Goal: Navigation & Orientation: Find specific page/section

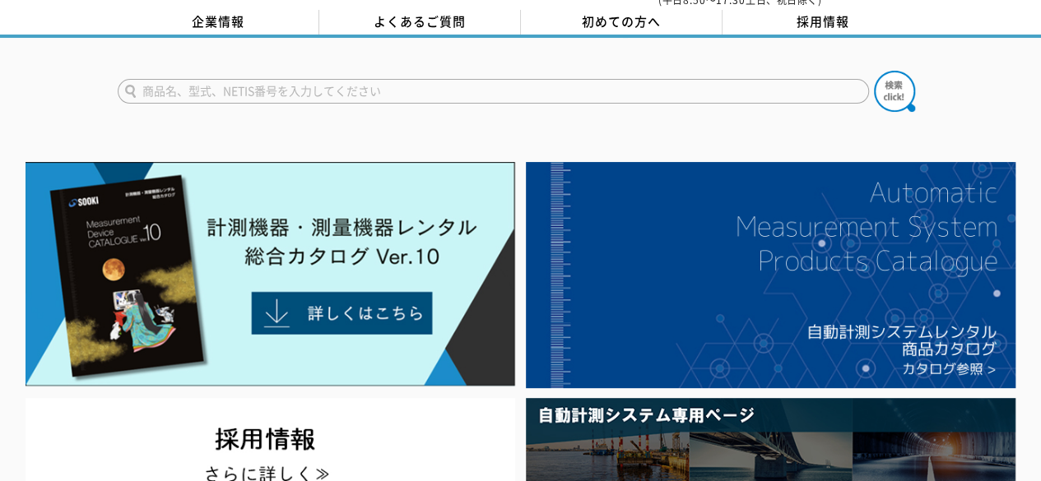
scroll to position [77, 0]
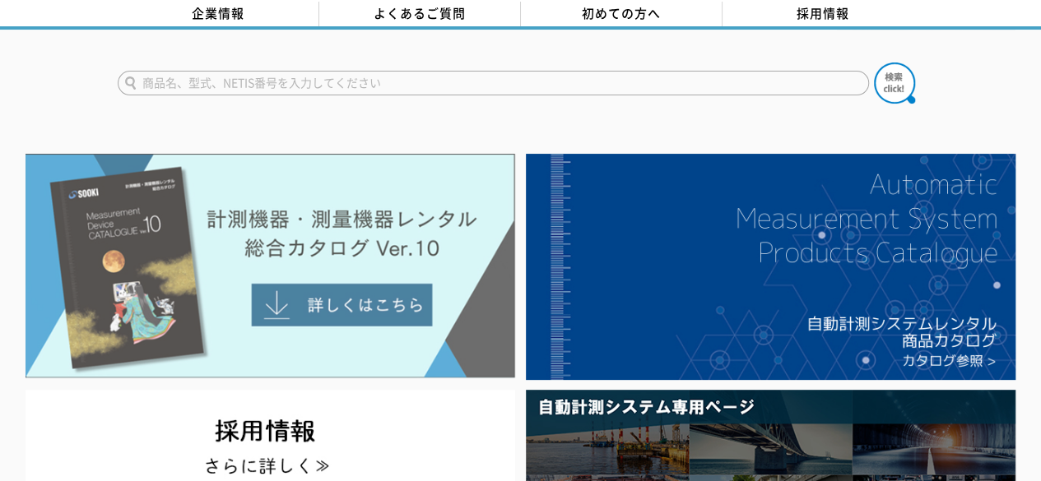
click at [312, 282] on img at bounding box center [271, 266] width 490 height 225
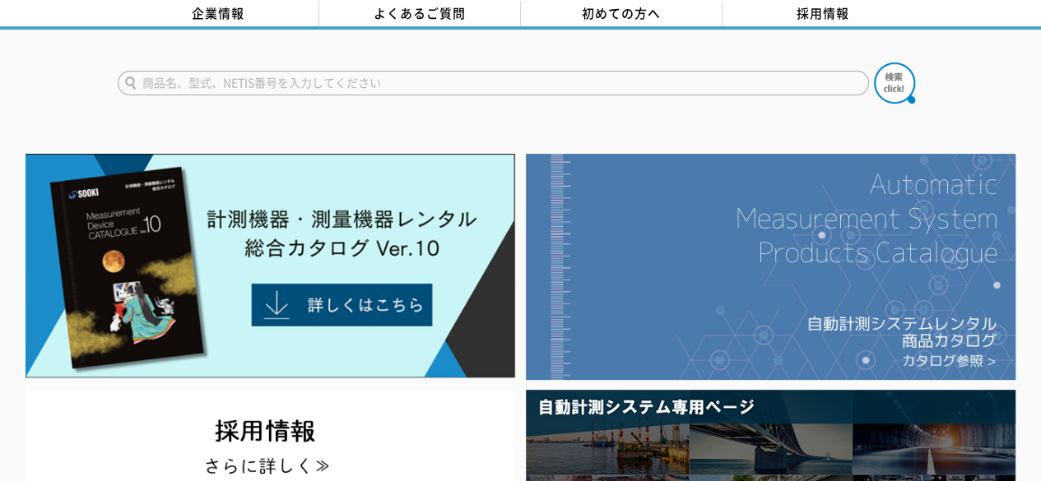
click at [778, 243] on img at bounding box center [771, 267] width 490 height 226
